Goal: Information Seeking & Learning: Learn about a topic

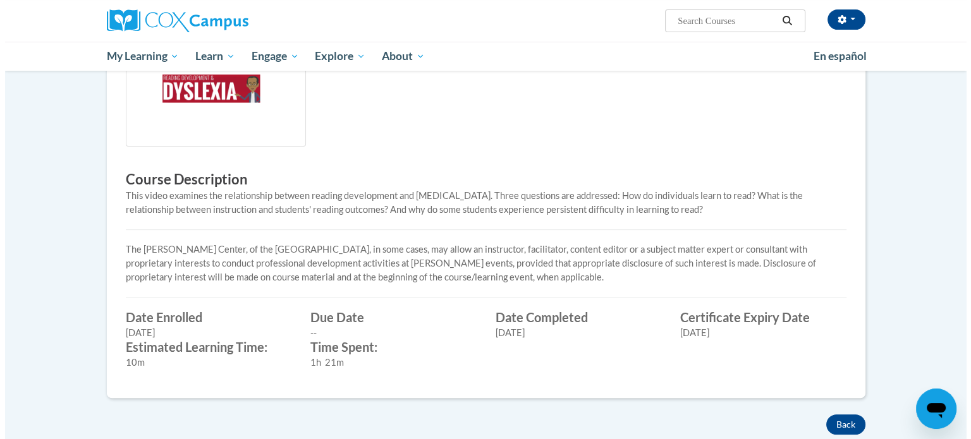
scroll to position [126, 0]
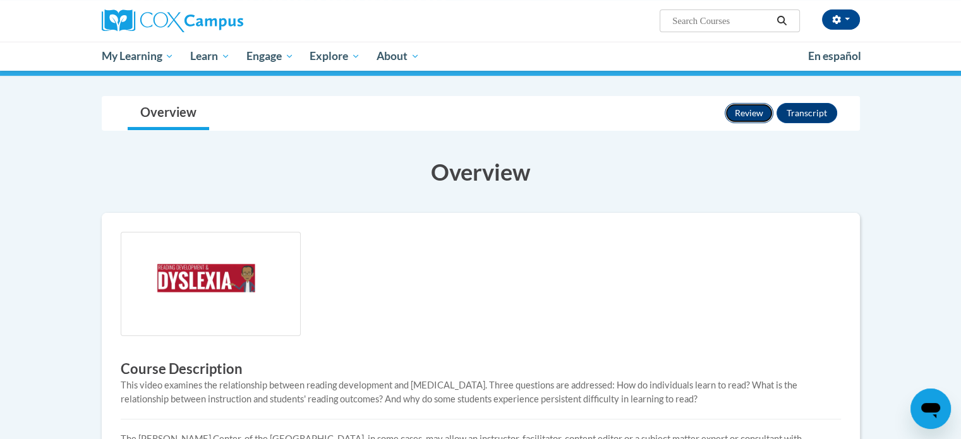
click at [758, 108] on button "Review" at bounding box center [749, 113] width 49 height 20
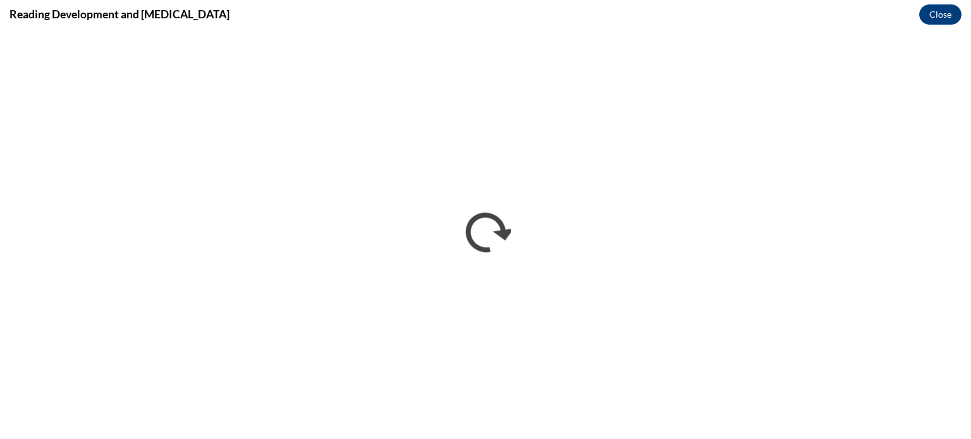
scroll to position [0, 0]
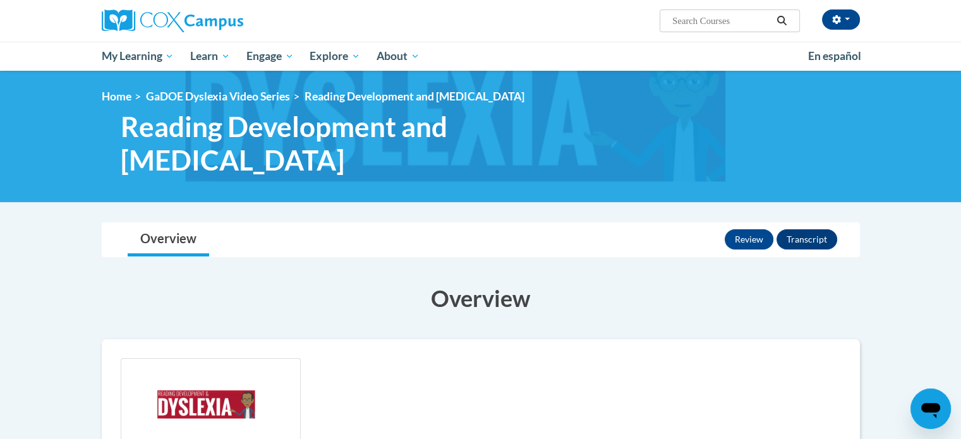
scroll to position [442, 0]
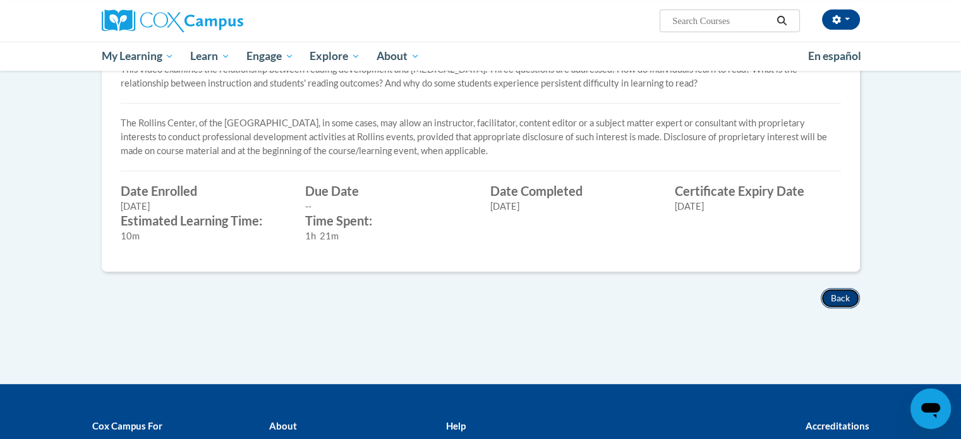
click at [847, 297] on button "Back" at bounding box center [840, 298] width 39 height 20
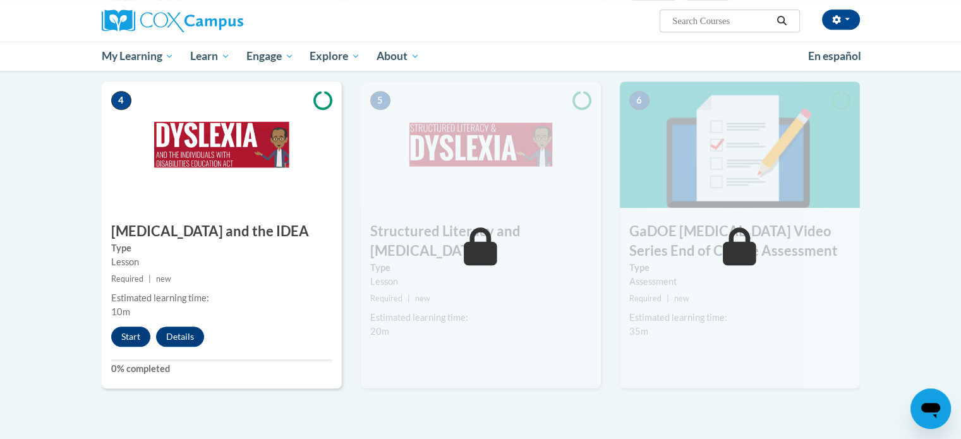
scroll to position [554, 0]
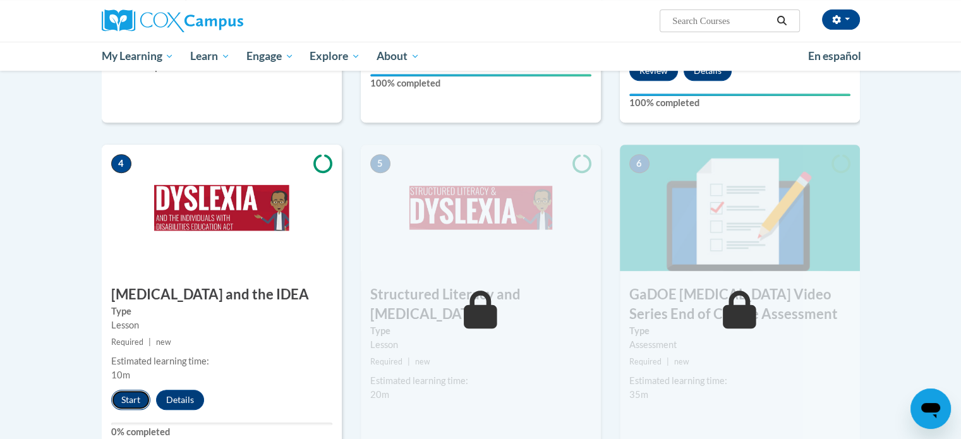
click at [126, 390] on button "Start" at bounding box center [130, 400] width 39 height 20
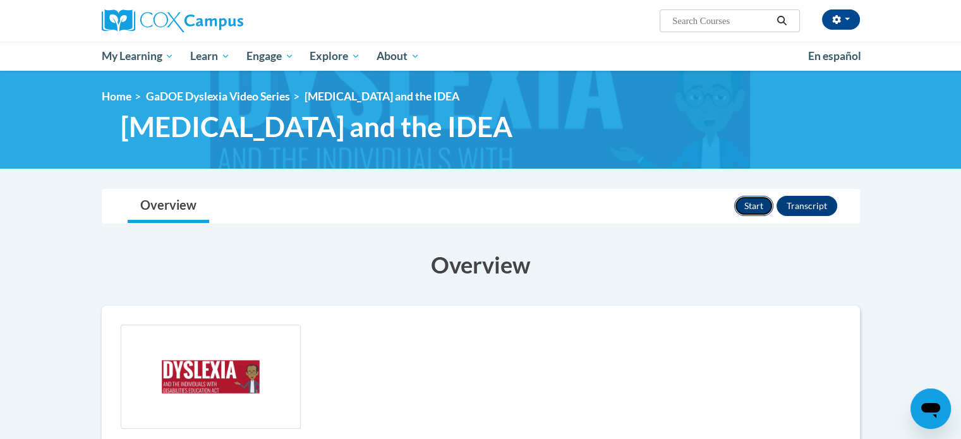
click at [758, 202] on button "Start" at bounding box center [753, 206] width 39 height 20
